Goal: Use online tool/utility: Utilize a website feature to perform a specific function

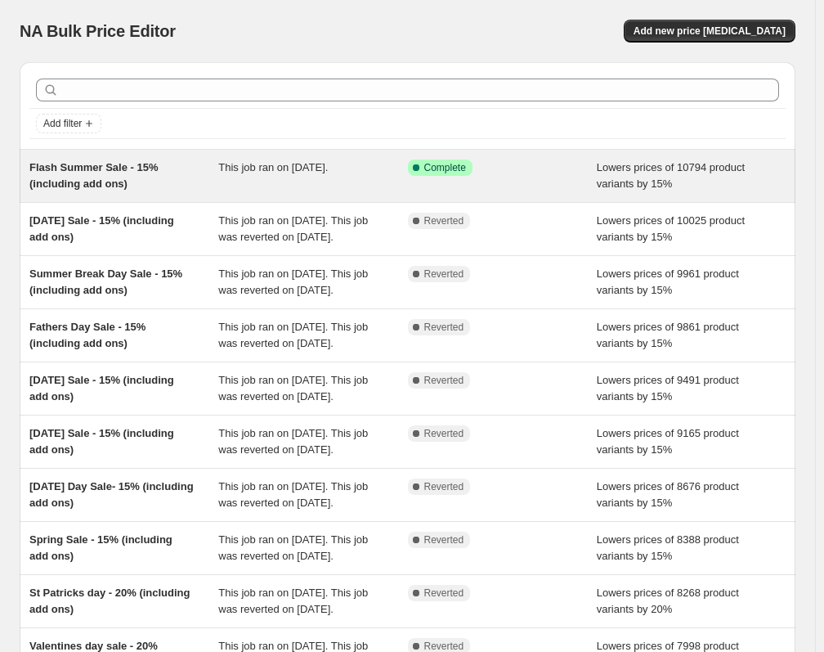
click at [542, 165] on div "Success Complete Complete" at bounding box center [490, 168] width 164 height 16
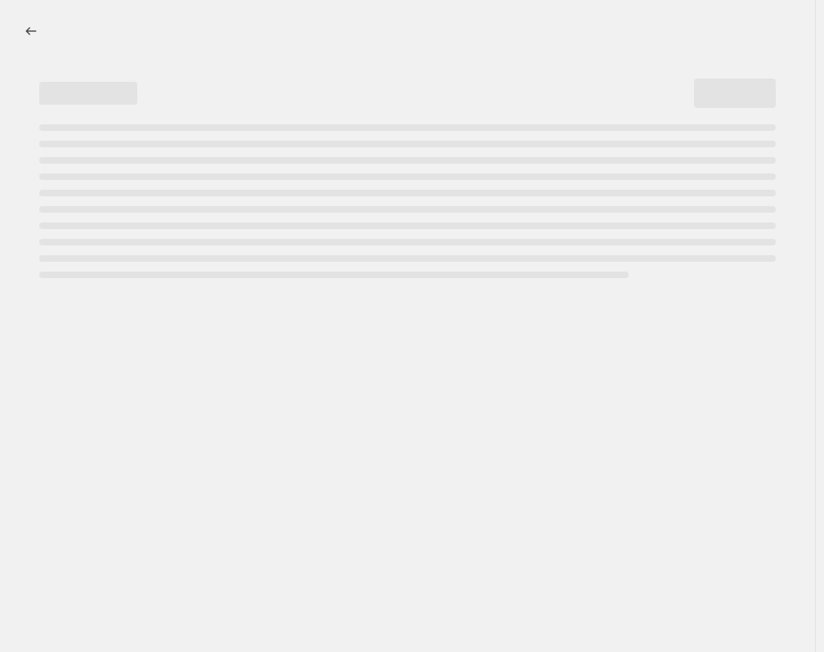
select select "percentage"
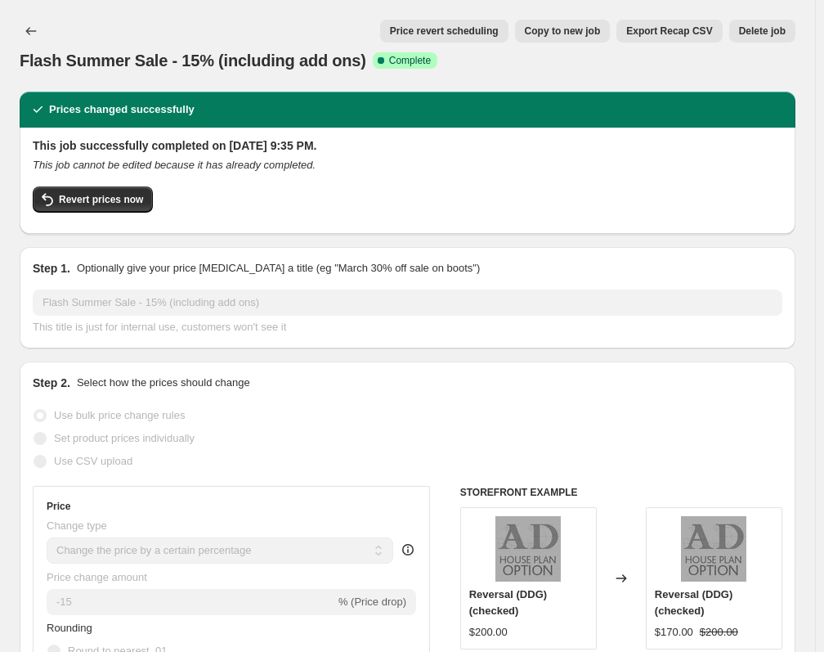
click at [444, 35] on span "Price revert scheduling" at bounding box center [444, 31] width 109 height 13
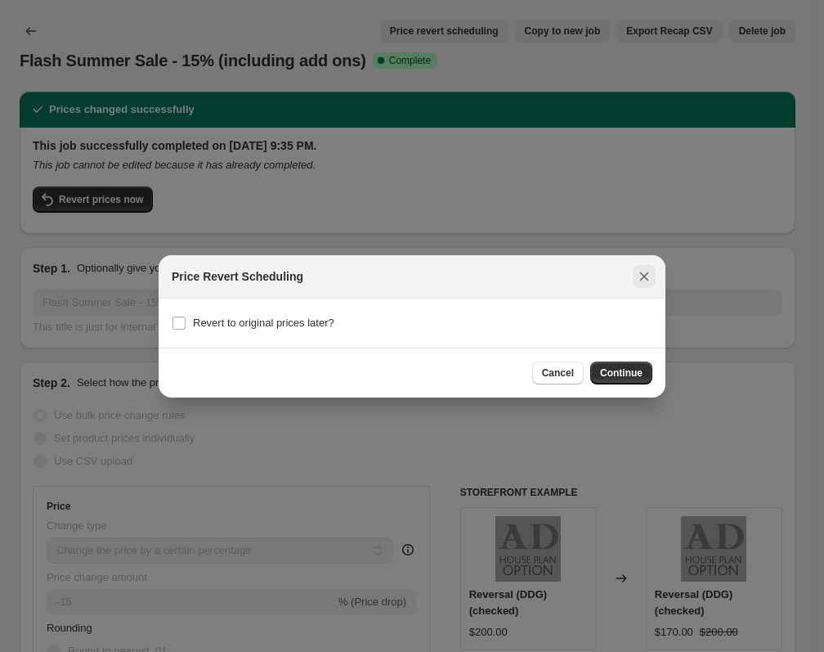
click at [642, 277] on icon "Close" at bounding box center [644, 276] width 16 height 16
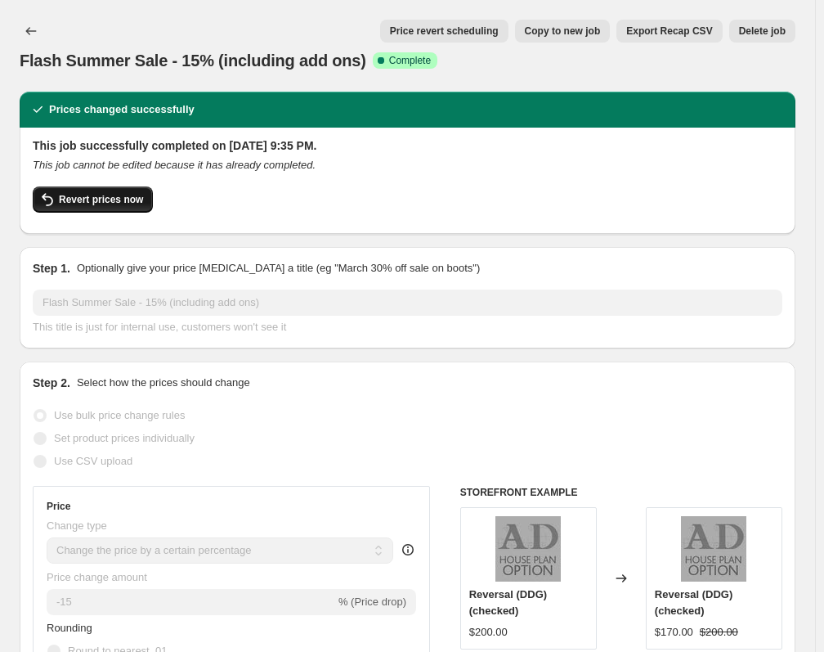
click at [128, 197] on span "Revert prices now" at bounding box center [101, 199] width 84 height 13
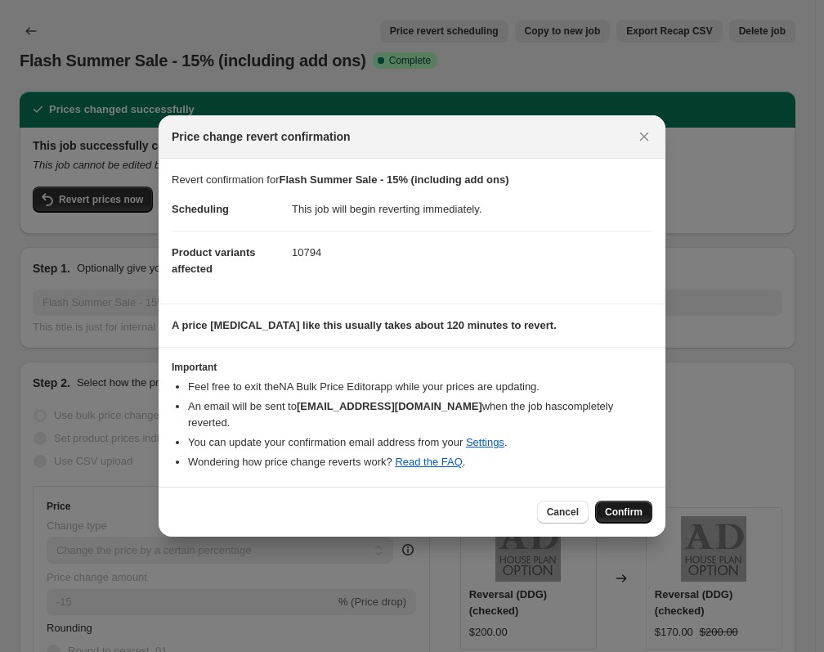
click at [625, 510] on span "Confirm" at bounding box center [624, 511] width 38 height 13
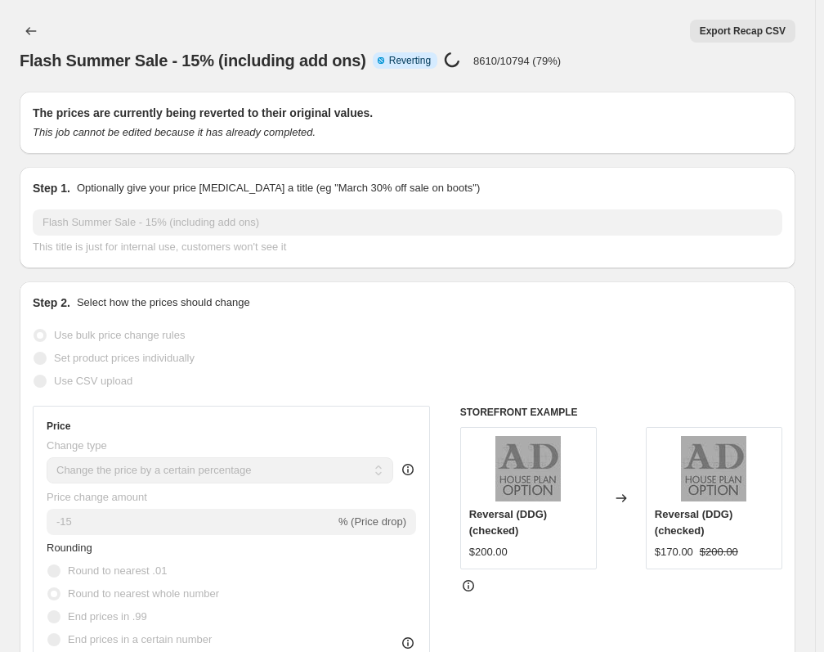
click at [491, 6] on div "Flash Summer Sale - 15% (including add ons). This page is ready Flash Summer Sa…" at bounding box center [408, 46] width 776 height 92
click at [505, 0] on div "Flash Summer Sale - 15% (including add ons). This page is ready Flash Summer Sa…" at bounding box center [408, 46] width 776 height 92
